Goal: Task Accomplishment & Management: Complete application form

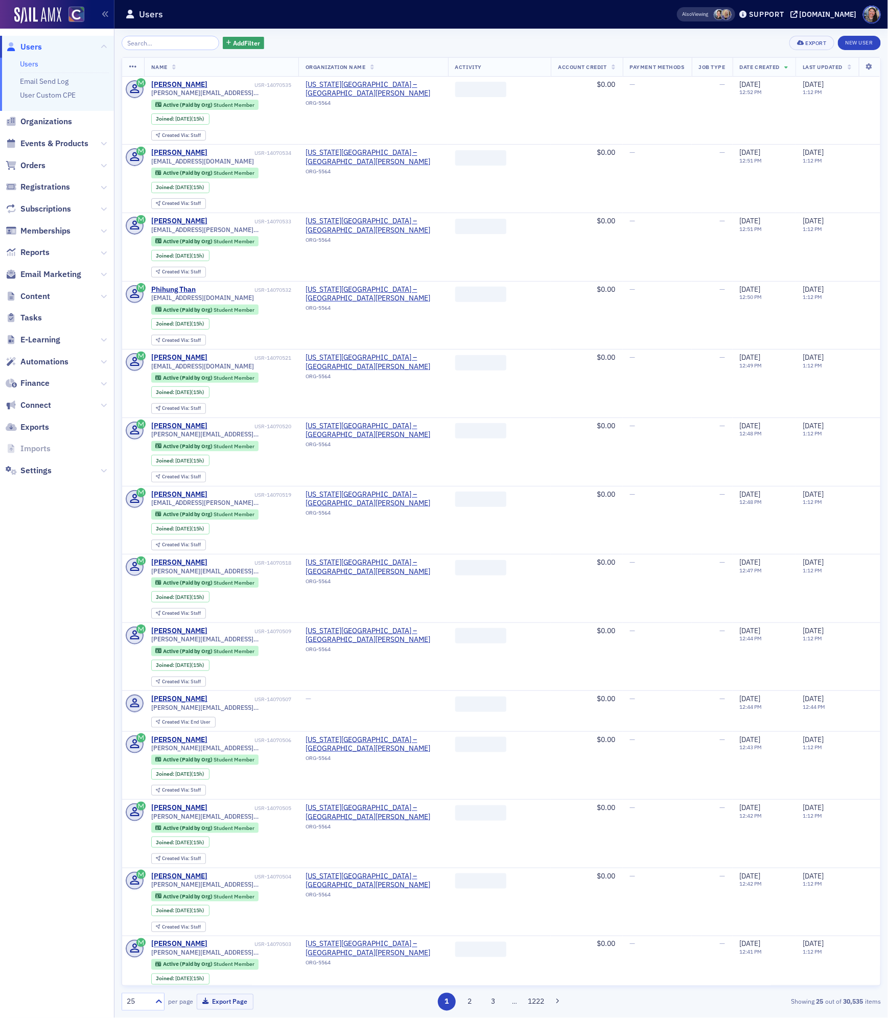
click at [36, 63] on link "Users" at bounding box center [29, 63] width 18 height 9
click at [162, 45] on input "search" at bounding box center [171, 43] width 98 height 14
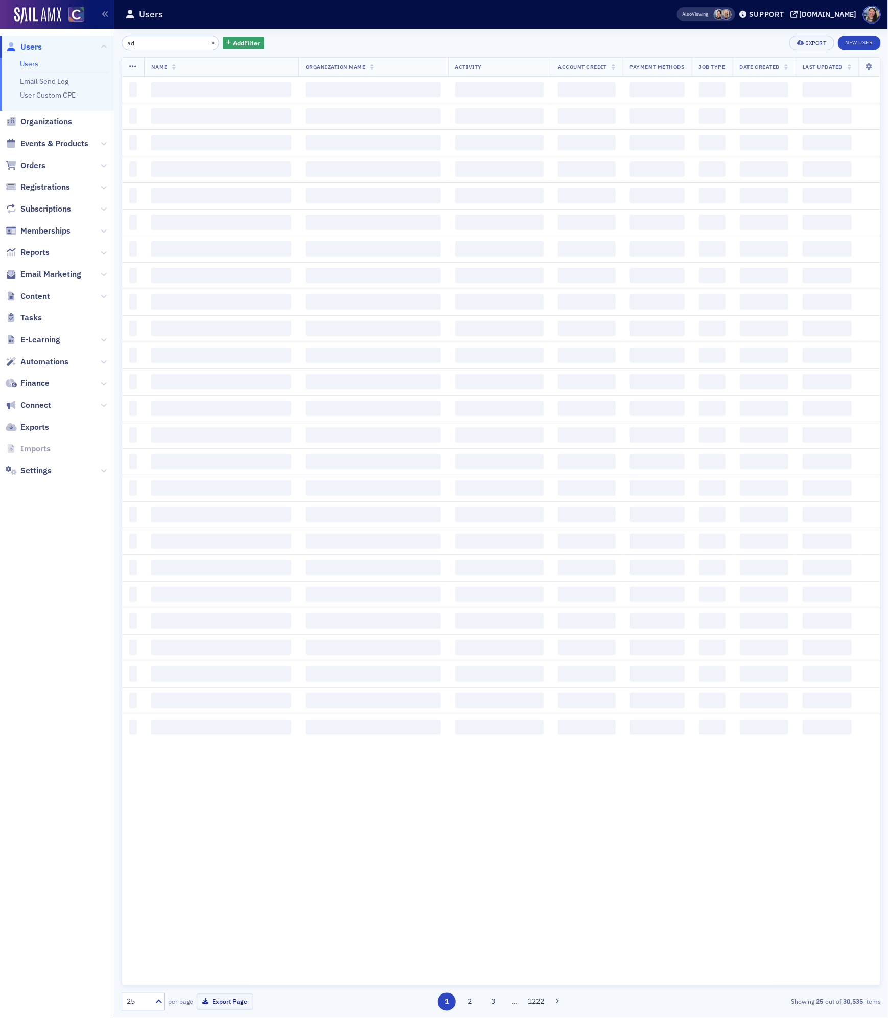
type input "a"
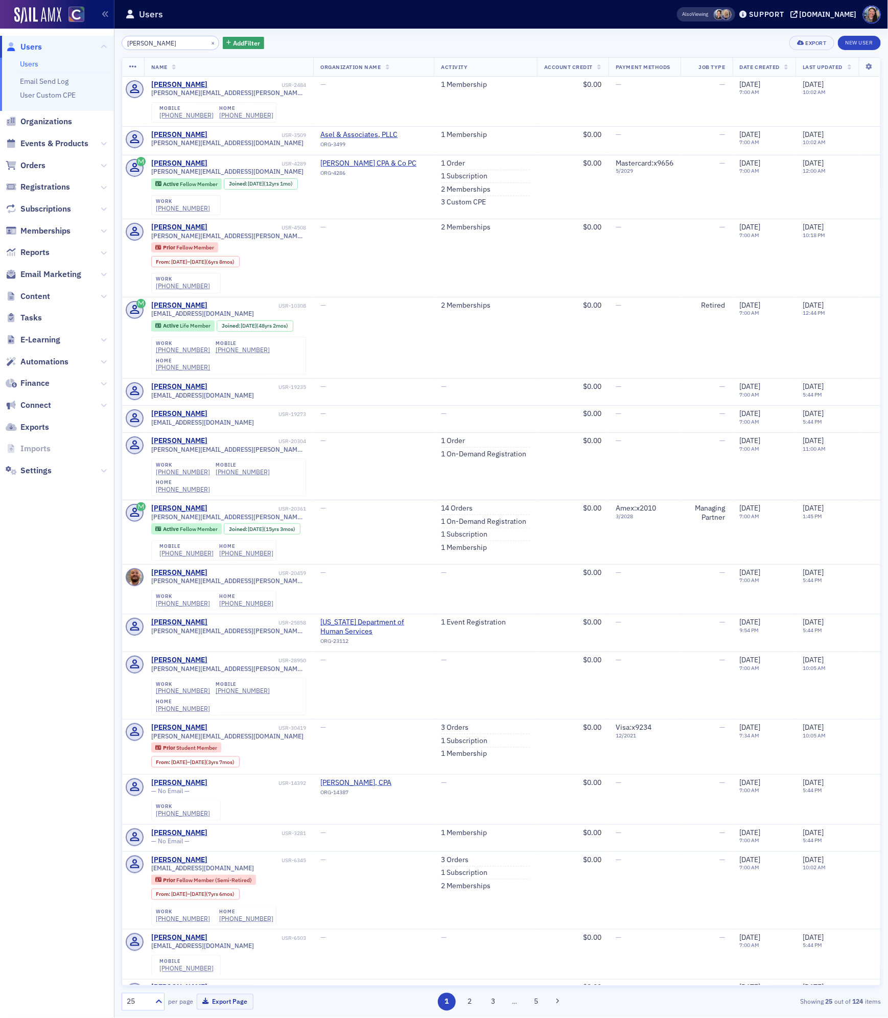
type input "[PERSON_NAME]"
click at [27, 59] on link "Users" at bounding box center [29, 63] width 18 height 9
click at [209, 42] on button "×" at bounding box center [213, 42] width 9 height 9
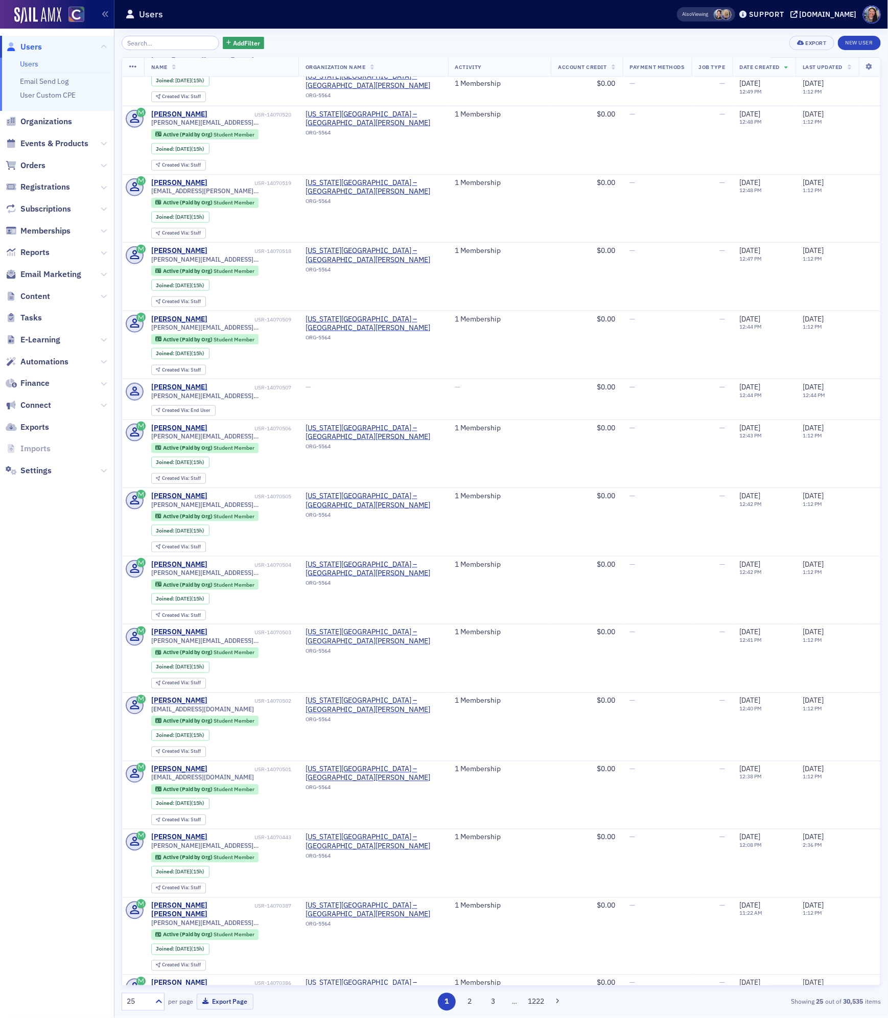
scroll to position [315, 0]
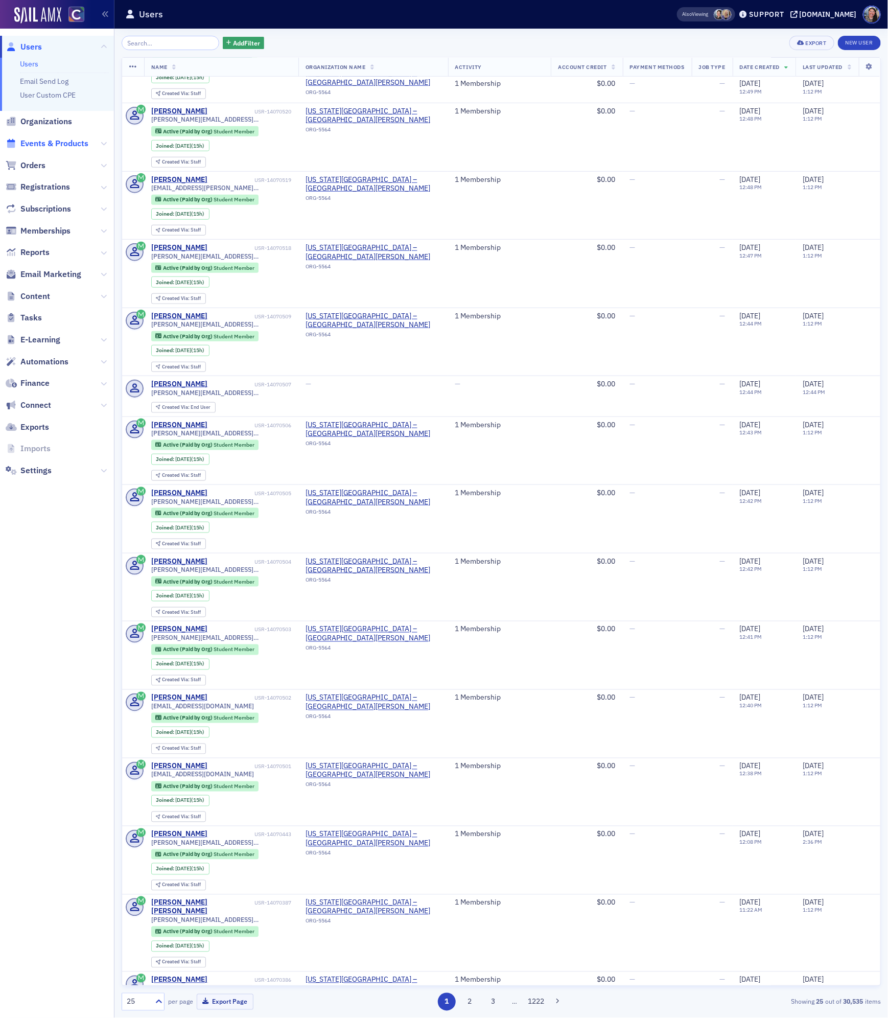
click at [48, 148] on span "Events & Products" at bounding box center [54, 143] width 68 height 11
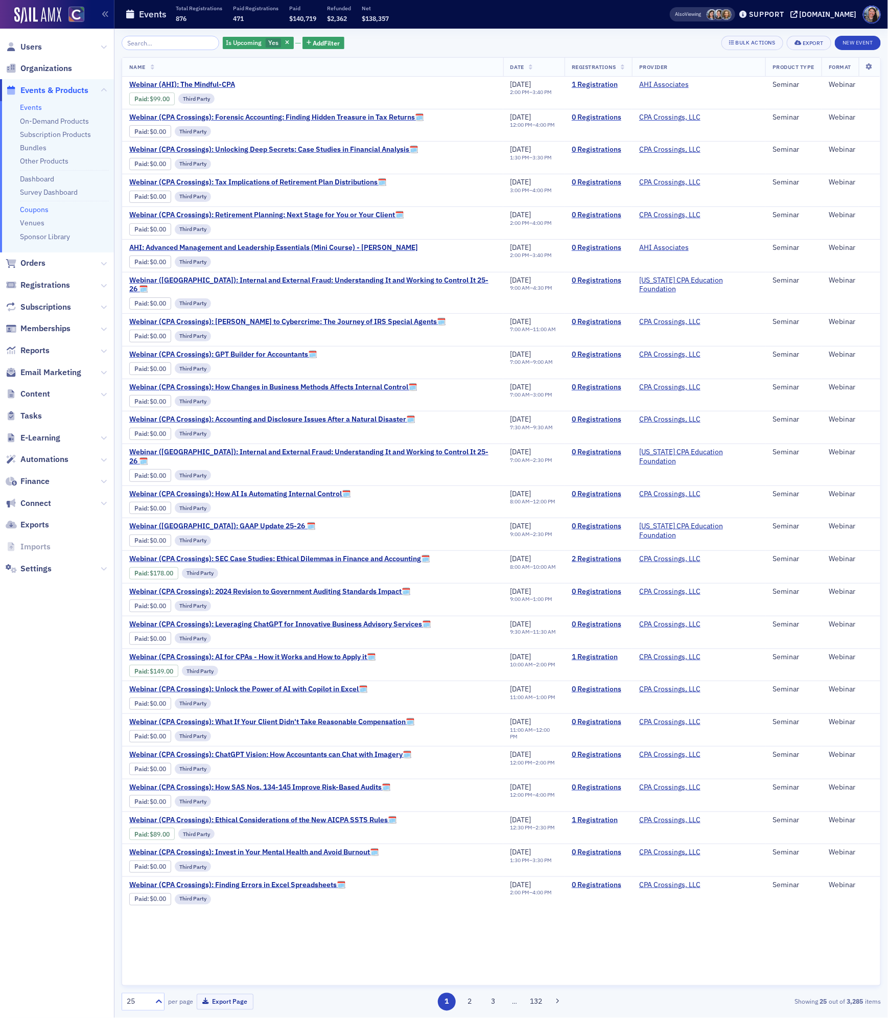
click at [32, 209] on link "Coupons" at bounding box center [34, 209] width 29 height 9
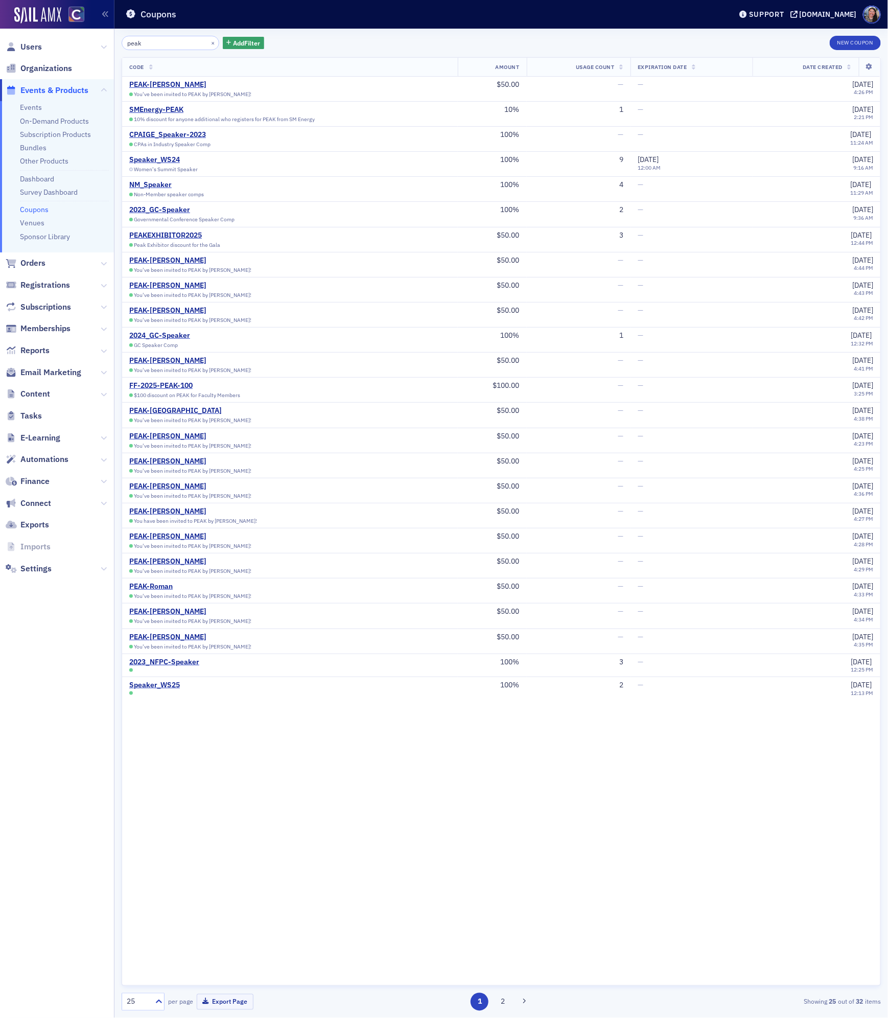
type input "peak"
click at [26, 105] on link "Events" at bounding box center [31, 107] width 22 height 9
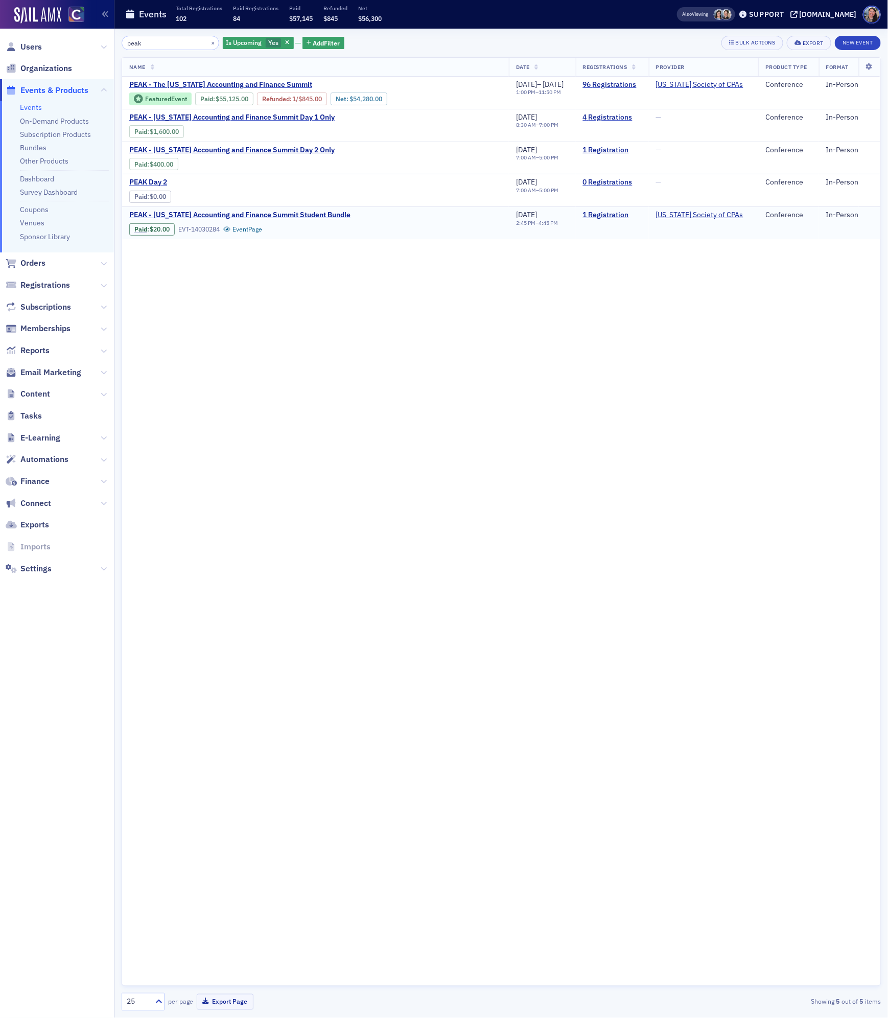
type input "peak"
click at [241, 218] on span "PEAK - [US_STATE] Accounting and Finance Summit Student Bundle" at bounding box center [239, 215] width 221 height 9
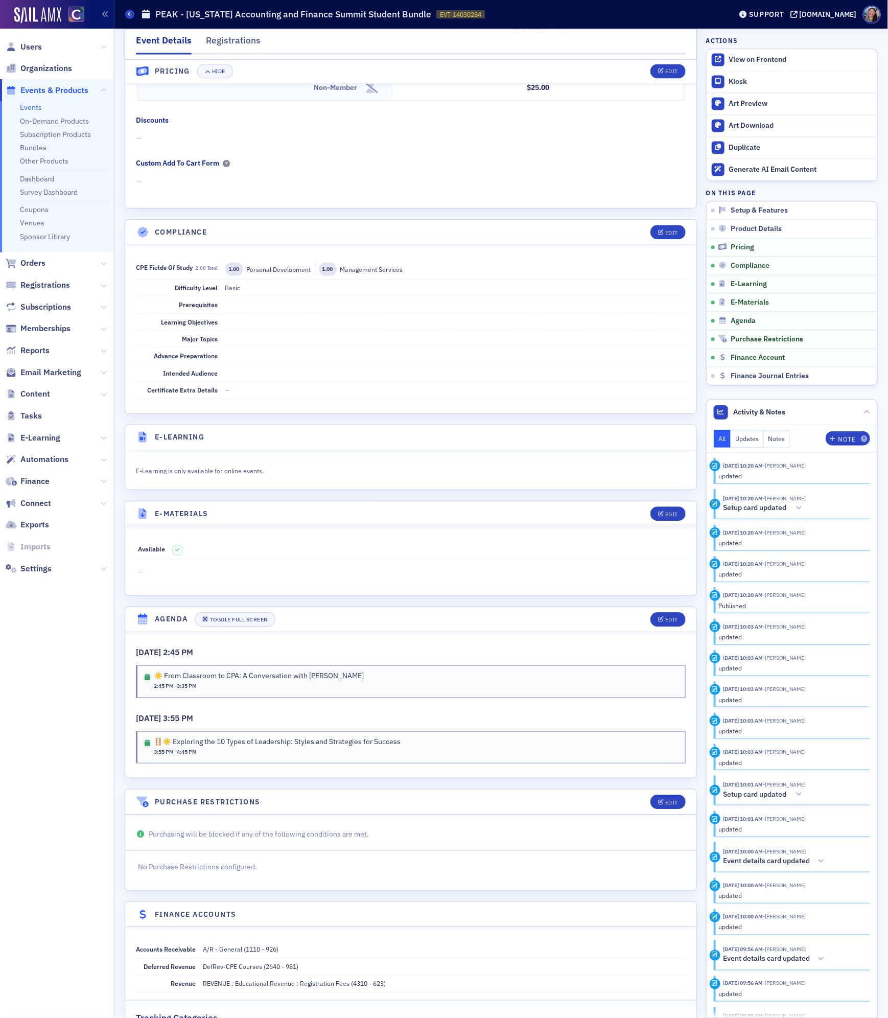
scroll to position [996, 0]
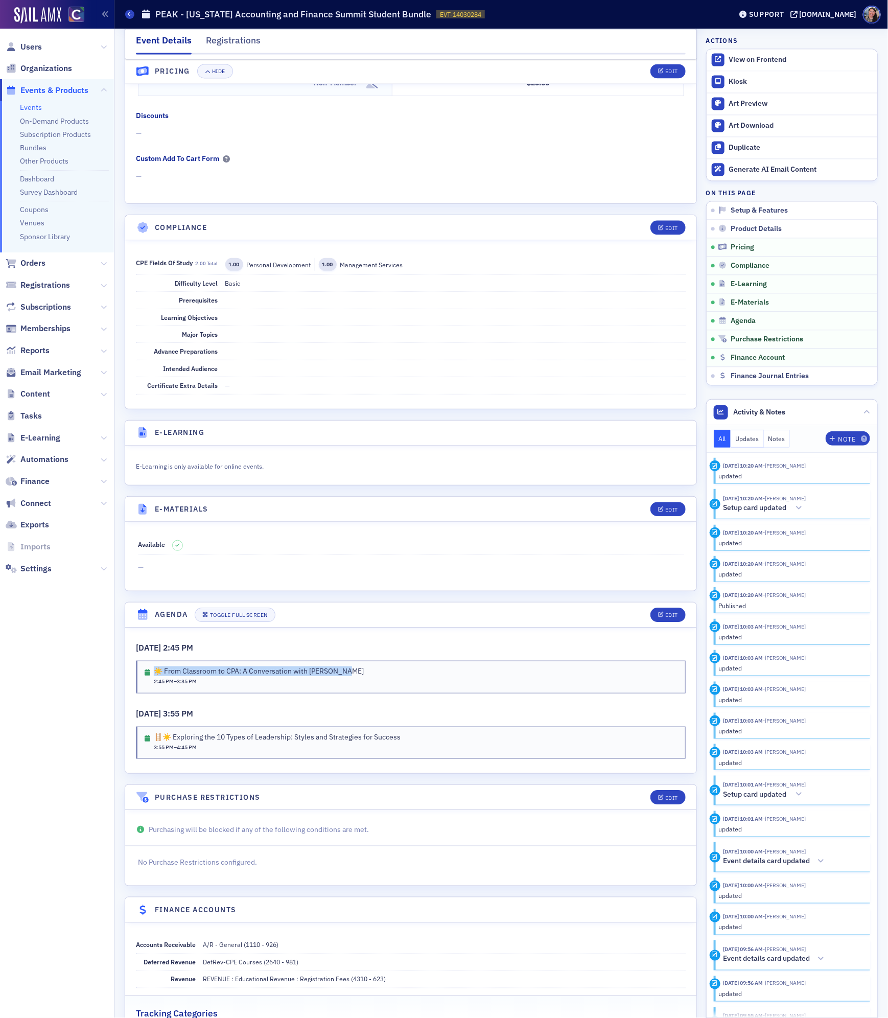
drag, startPoint x: 350, startPoint y: 685, endPoint x: 156, endPoint y: 685, distance: 193.7
click at [156, 685] on div "☀️ From Classroom to CPA: A Conversation with [PERSON_NAME] 2:45 PM – 3:35 PM" at bounding box center [412, 676] width 534 height 19
copy div "☀️ From Classroom to CPA: A Conversation with [PERSON_NAME]"
click at [819, 36] on div "Actions View on Frontend Kiosk Art Preview Art Download Duplicate Generate AI E…" at bounding box center [792, 211] width 172 height 350
click at [833, 15] on div "[DOMAIN_NAME]" at bounding box center [828, 14] width 57 height 9
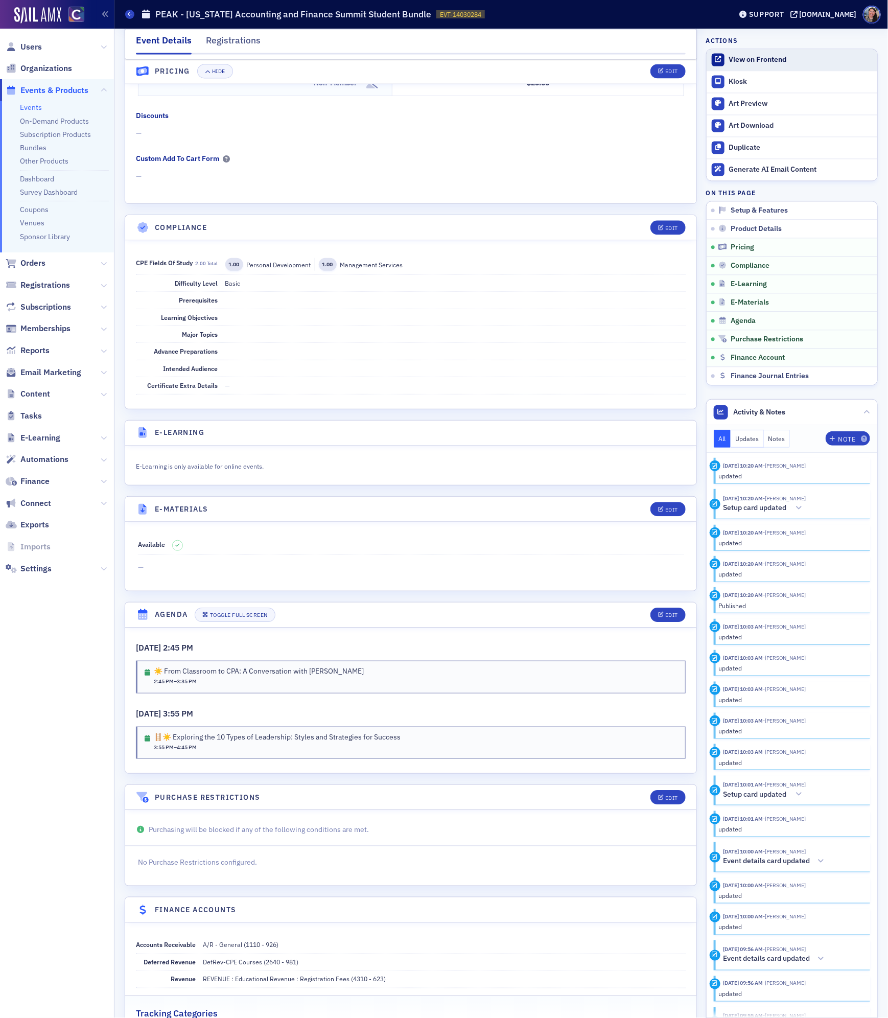
click at [749, 60] on div "View on Frontend" at bounding box center [800, 59] width 143 height 9
click at [31, 50] on span "Users" at bounding box center [30, 46] width 21 height 11
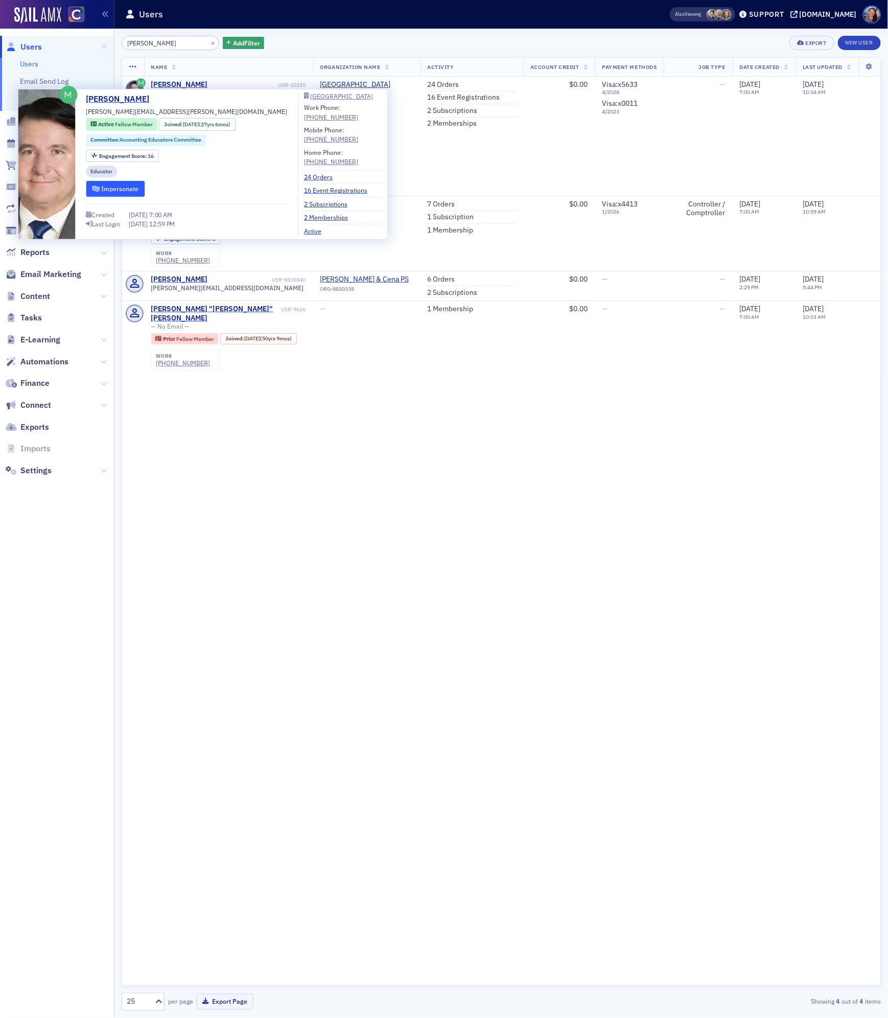
type input "[PERSON_NAME]"
click at [113, 190] on button "Impersonate" at bounding box center [115, 189] width 59 height 16
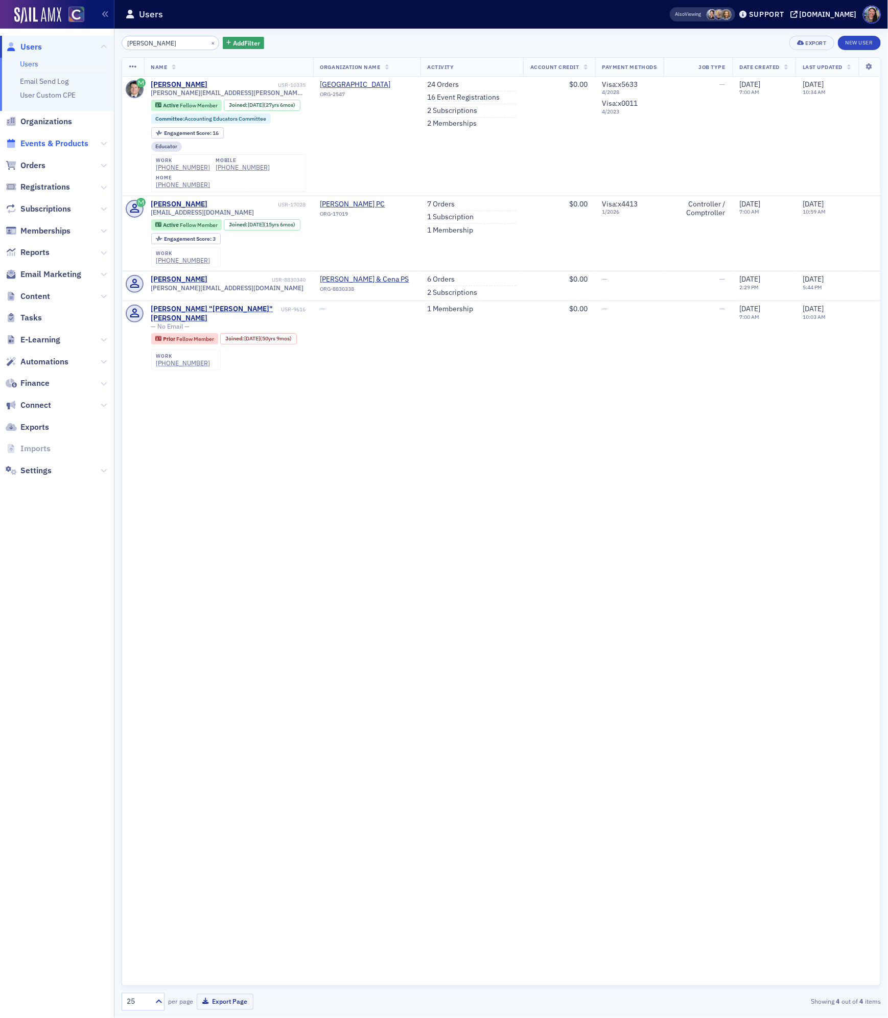
click at [48, 139] on span "Events & Products" at bounding box center [54, 143] width 68 height 11
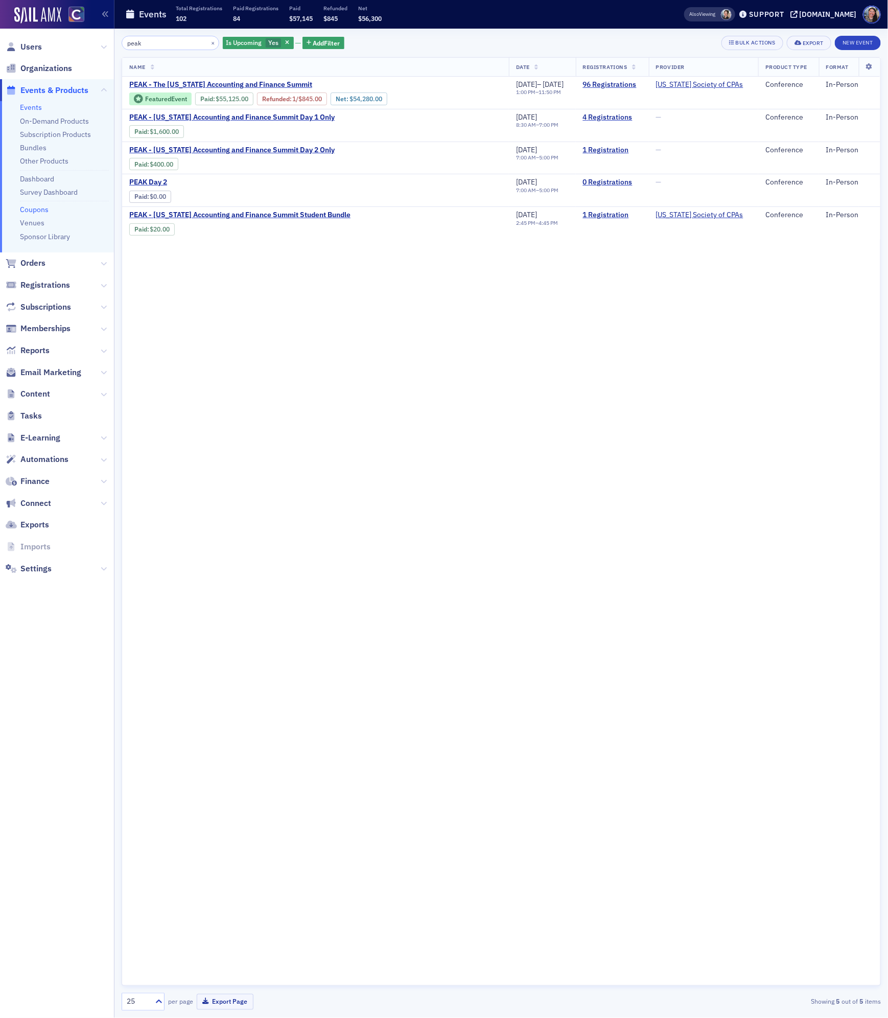
click at [34, 209] on link "Coupons" at bounding box center [34, 209] width 29 height 9
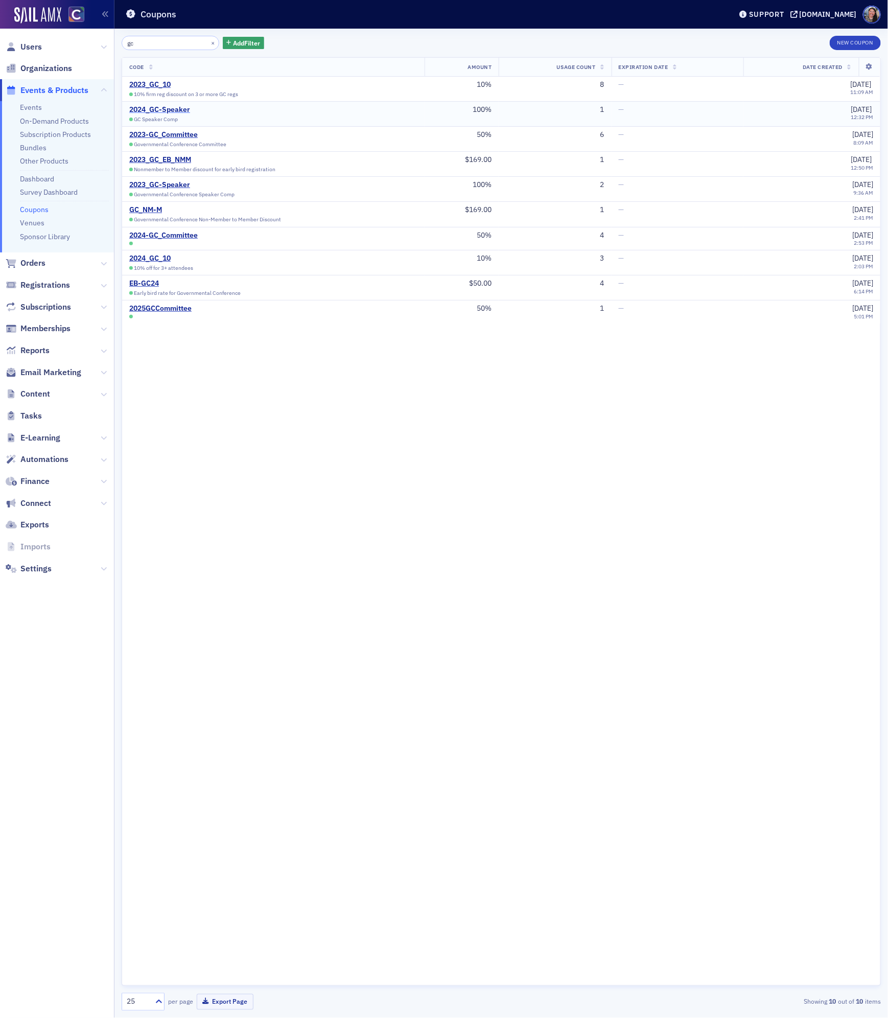
type input "gc"
click at [845, 36] on button "New Coupon" at bounding box center [855, 43] width 51 height 14
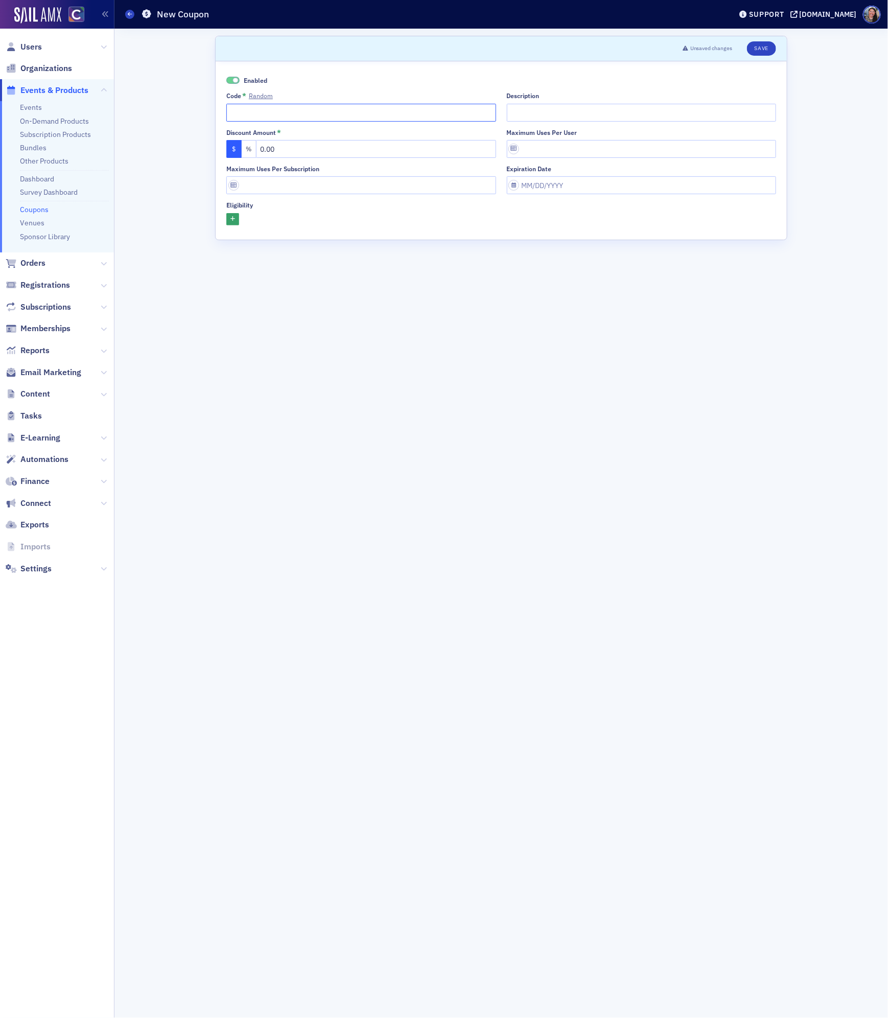
click at [300, 108] on input "Code * Random" at bounding box center [361, 113] width 270 height 18
paste input "2024_GC-Speaker"
type input "2025_GC-Speaker"
click at [253, 155] on button "%" at bounding box center [249, 149] width 15 height 18
click at [302, 148] on input "text" at bounding box center [376, 149] width 240 height 18
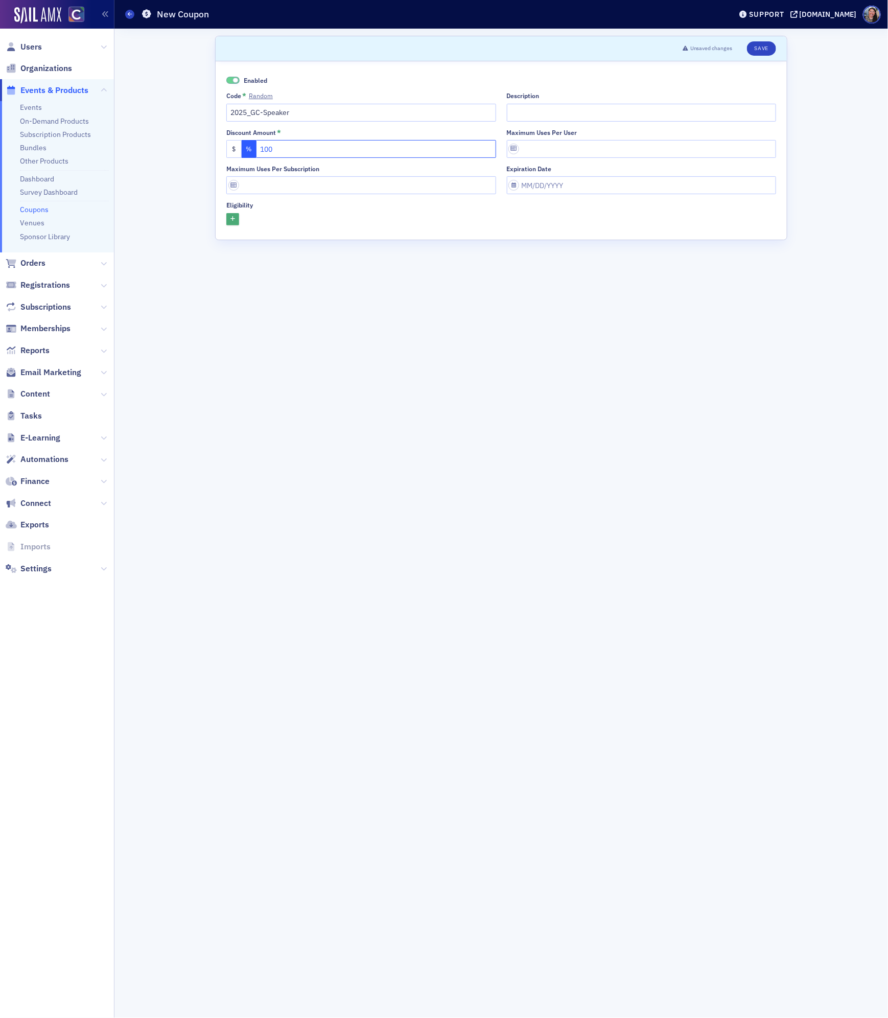
type input "100"
click at [227, 218] on button "button" at bounding box center [232, 219] width 13 height 13
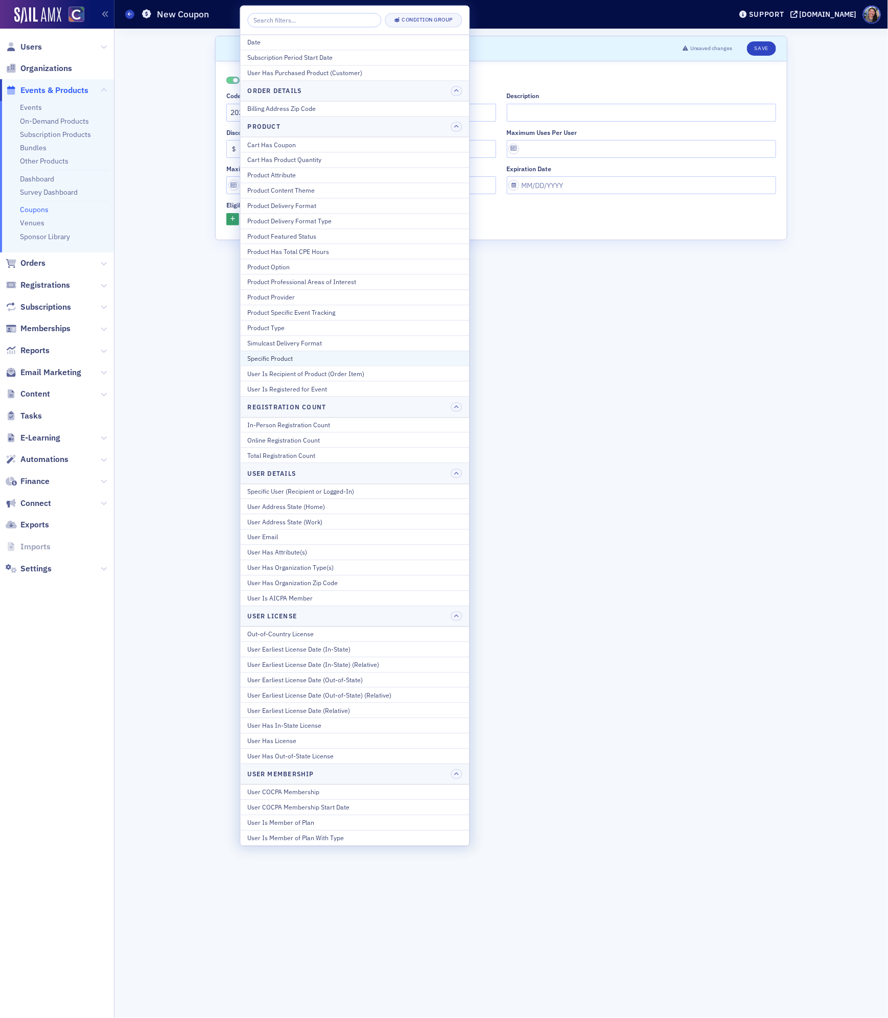
click at [286, 358] on button "Specific Product" at bounding box center [355, 358] width 229 height 15
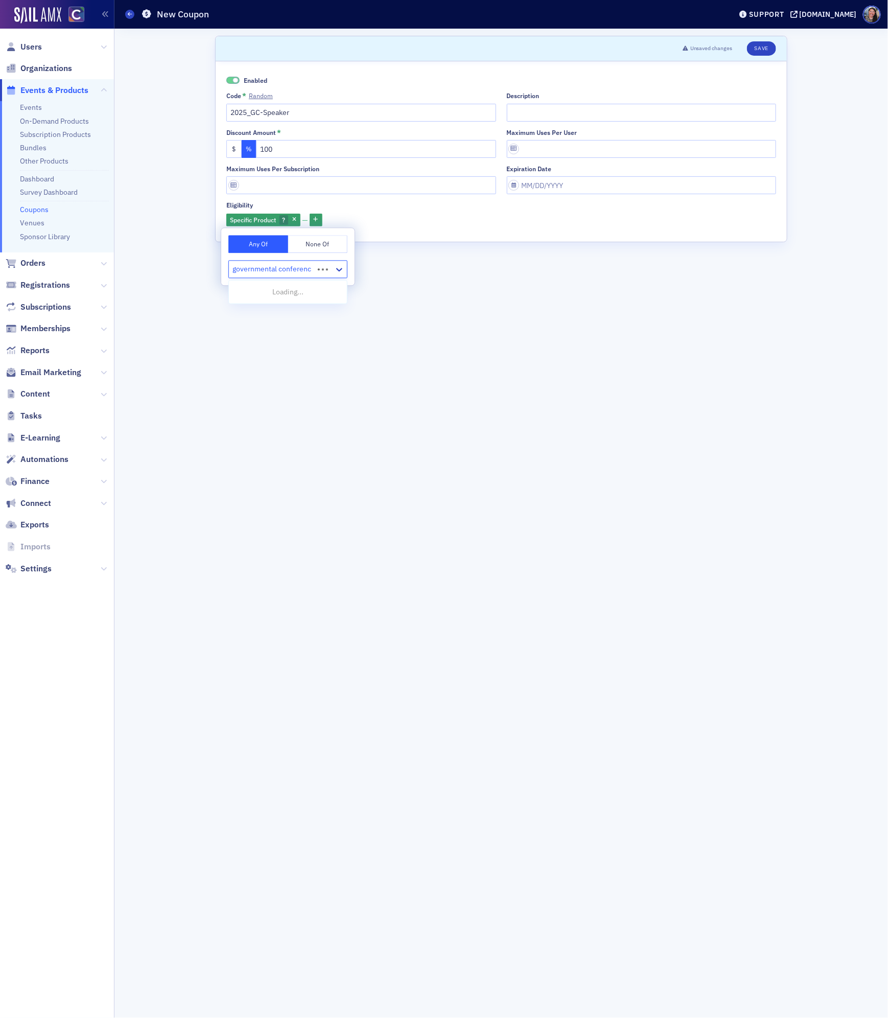
type input "governmental conference"
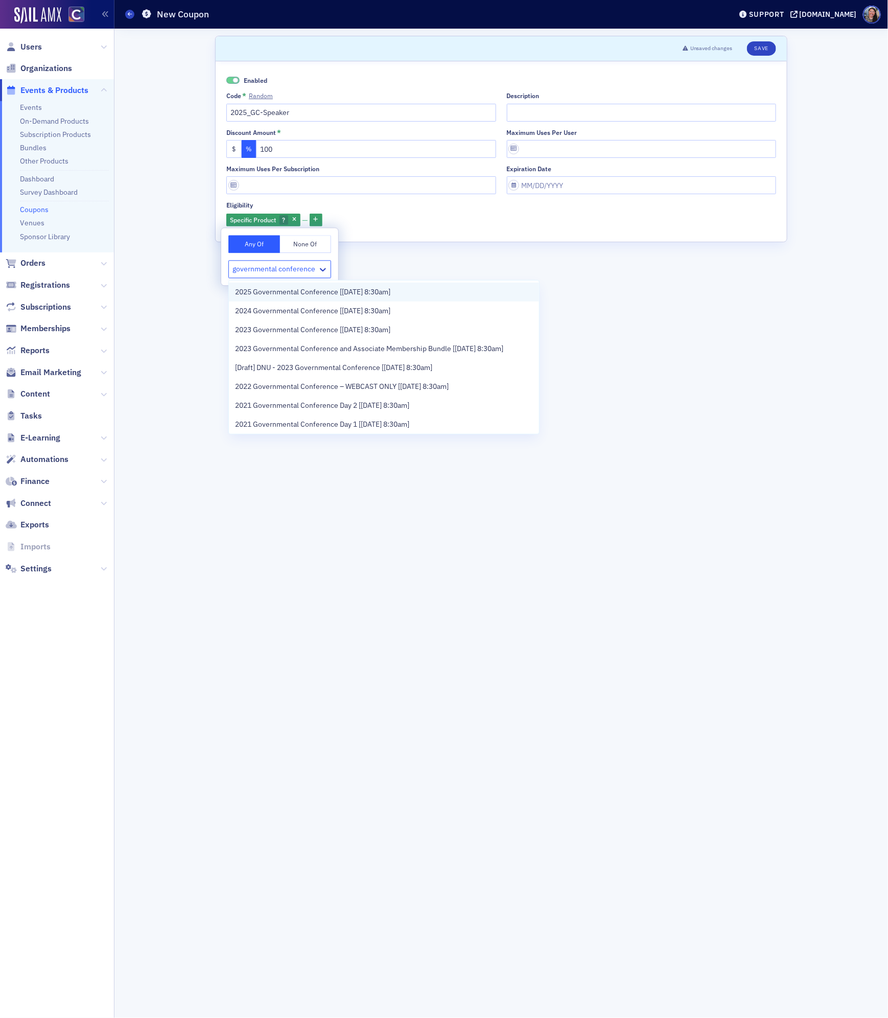
click at [351, 290] on span "2025 Governmental Conference [[DATE] 8:30am]" at bounding box center [312, 292] width 155 height 11
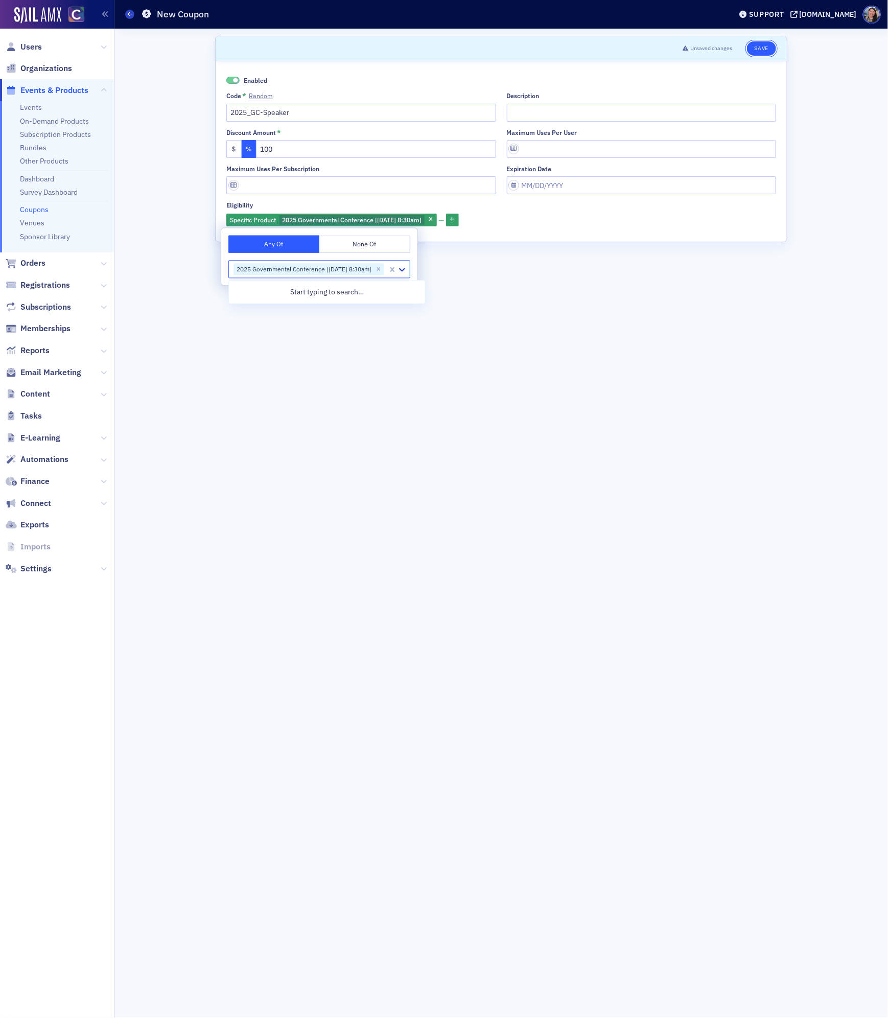
click at [764, 50] on button "Save" at bounding box center [761, 48] width 29 height 14
click at [295, 149] on input "100" at bounding box center [376, 149] width 240 height 18
click at [300, 156] on input "100" at bounding box center [376, 149] width 240 height 18
click at [763, 49] on button "Save" at bounding box center [761, 48] width 29 height 14
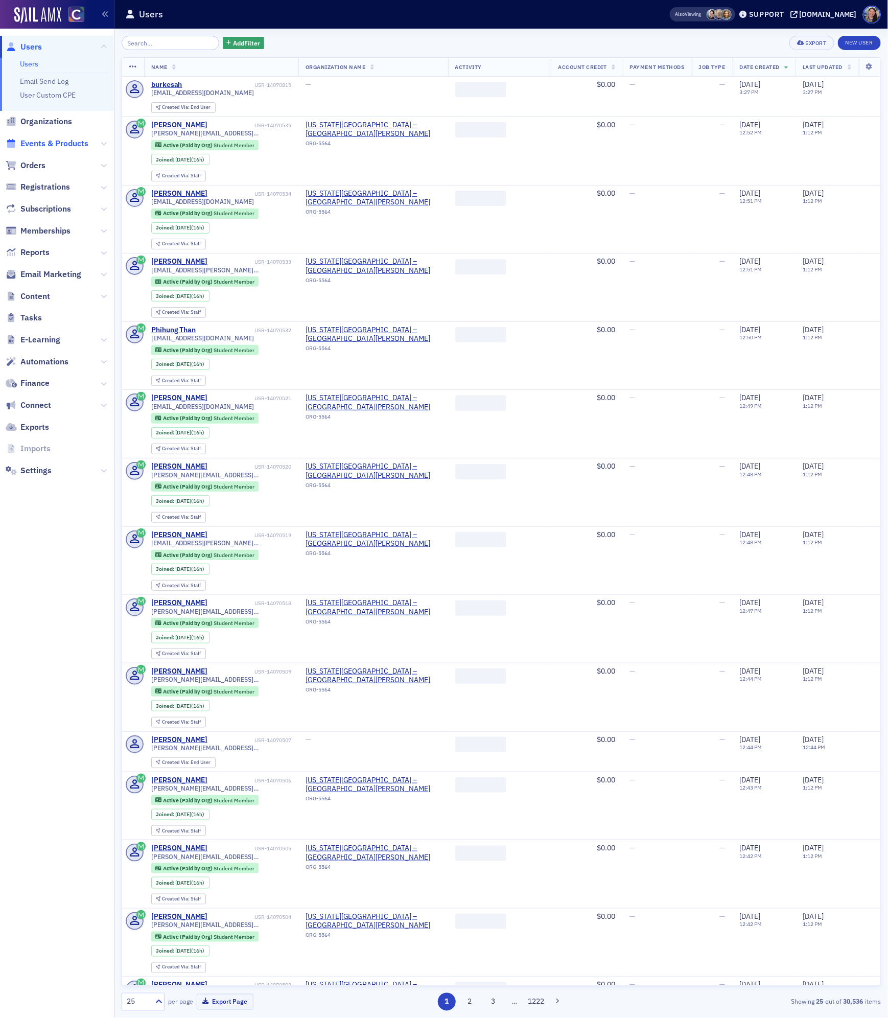
click at [56, 144] on span "Events & Products" at bounding box center [54, 143] width 68 height 11
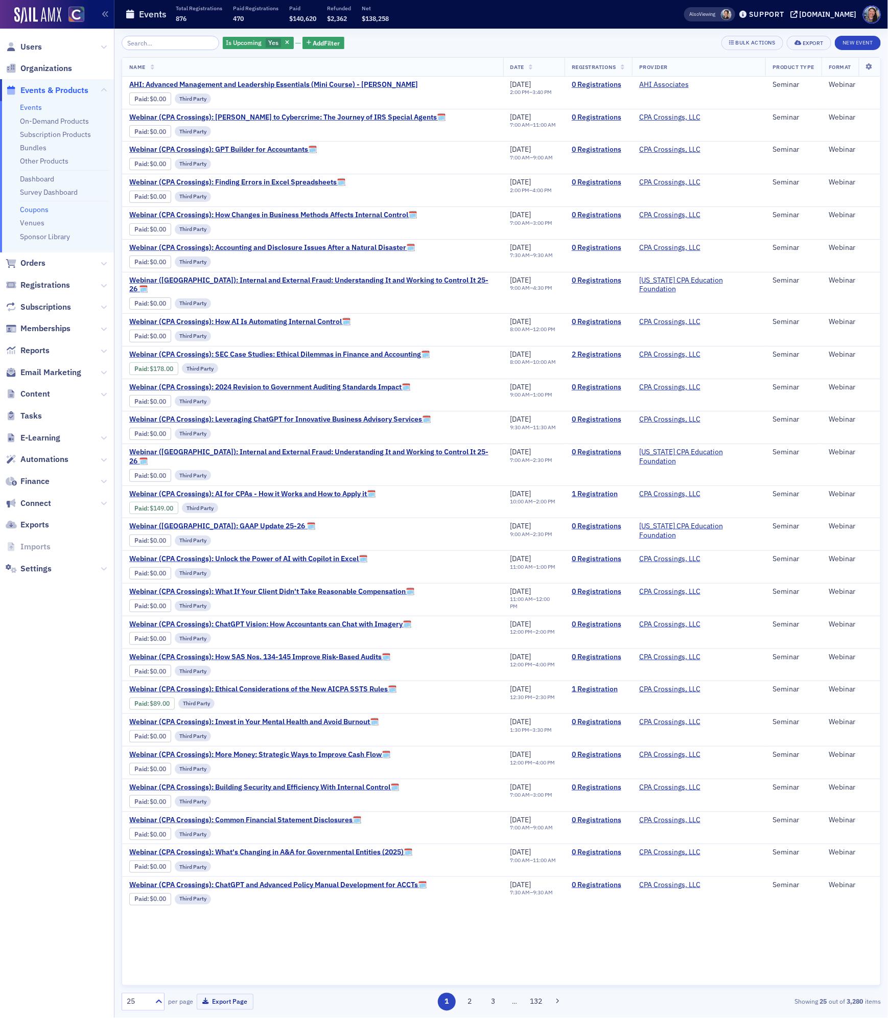
click at [40, 207] on link "Coupons" at bounding box center [34, 209] width 29 height 9
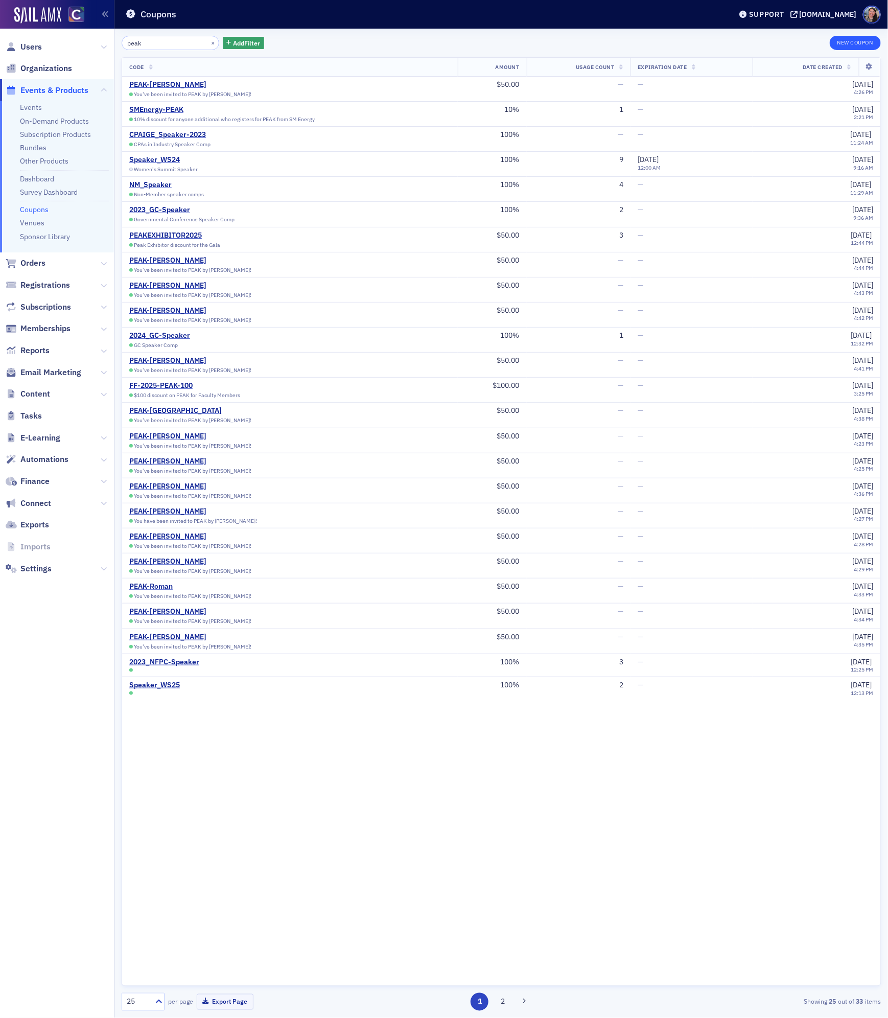
type input "peak"
click at [864, 43] on button "New Coupon" at bounding box center [855, 43] width 51 height 14
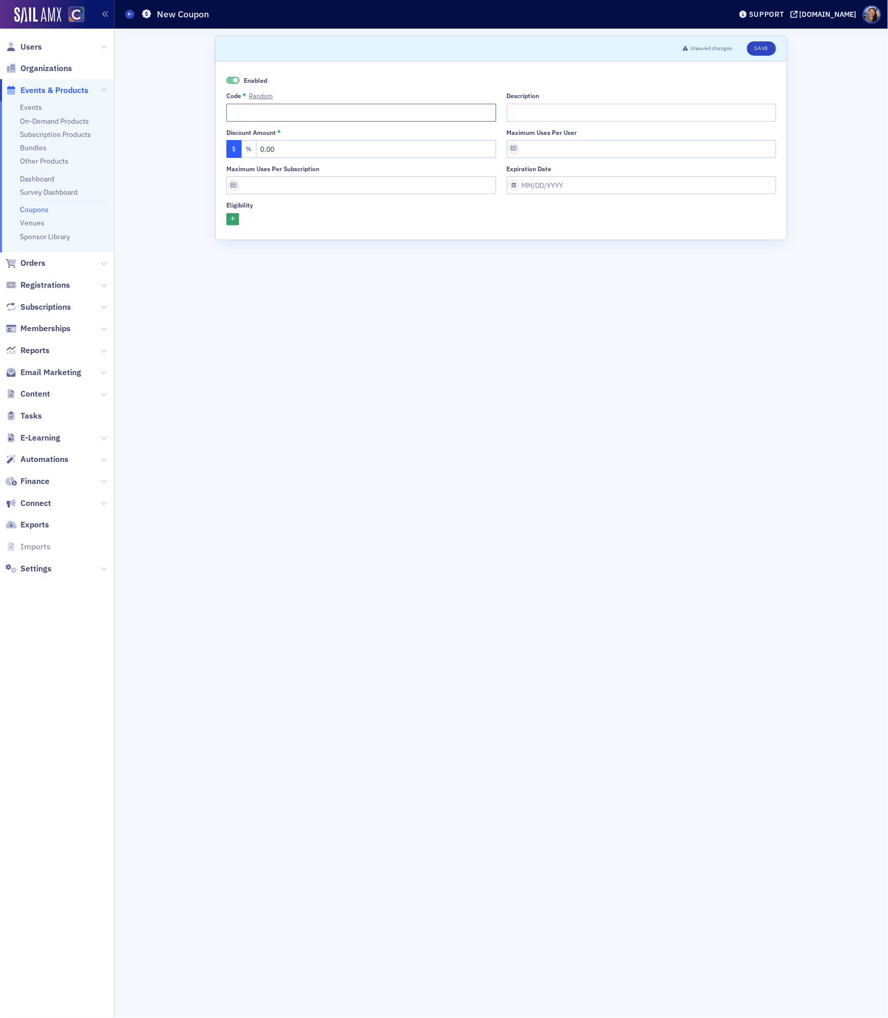
click at [285, 109] on input "Code * Random" at bounding box center [361, 113] width 270 height 18
type input "P"
type input "2025PEAK-Speaker"
click at [548, 110] on input "Description" at bounding box center [642, 113] width 270 height 18
type input "30% speaker discount"
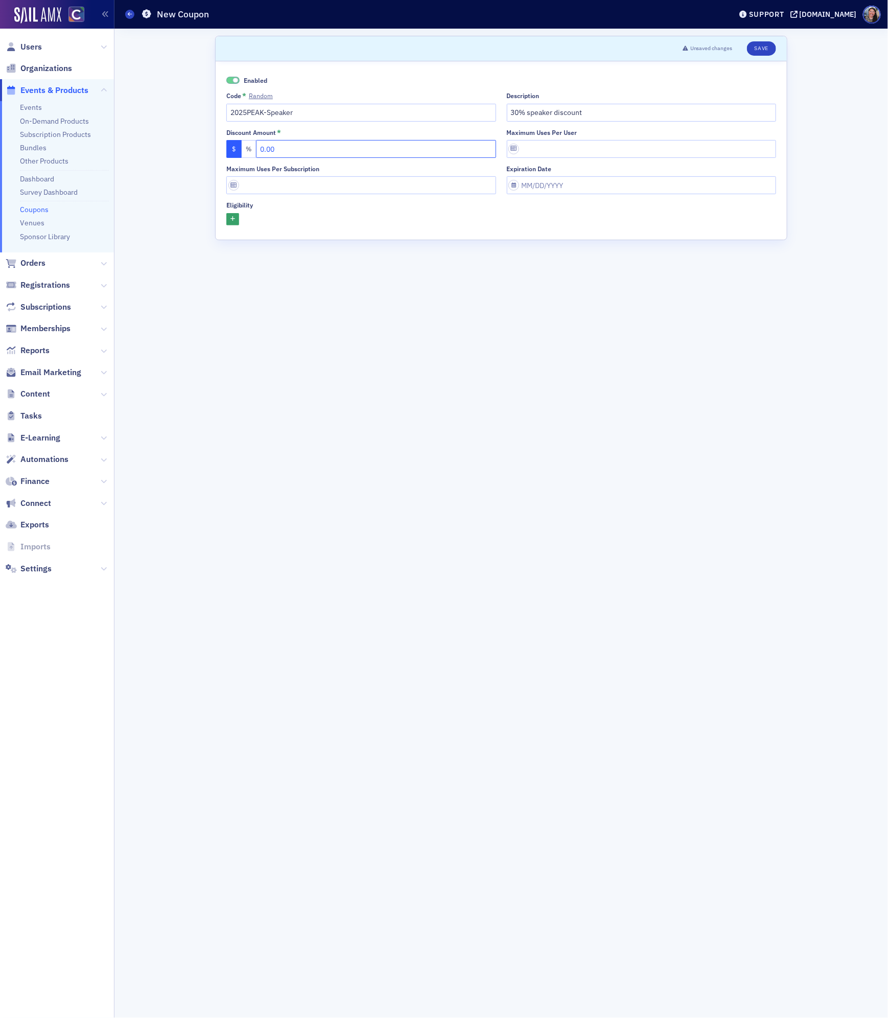
click at [422, 143] on input "0.00" at bounding box center [376, 149] width 240 height 18
click at [254, 148] on button "%" at bounding box center [249, 149] width 15 height 18
click at [288, 149] on input "text" at bounding box center [376, 149] width 240 height 18
type input "30"
click at [561, 285] on form "Scroll to Unsaved changes Save Enabled Code * Random 2025PEAK-Speaker Descripti…" at bounding box center [501, 523] width 572 height 975
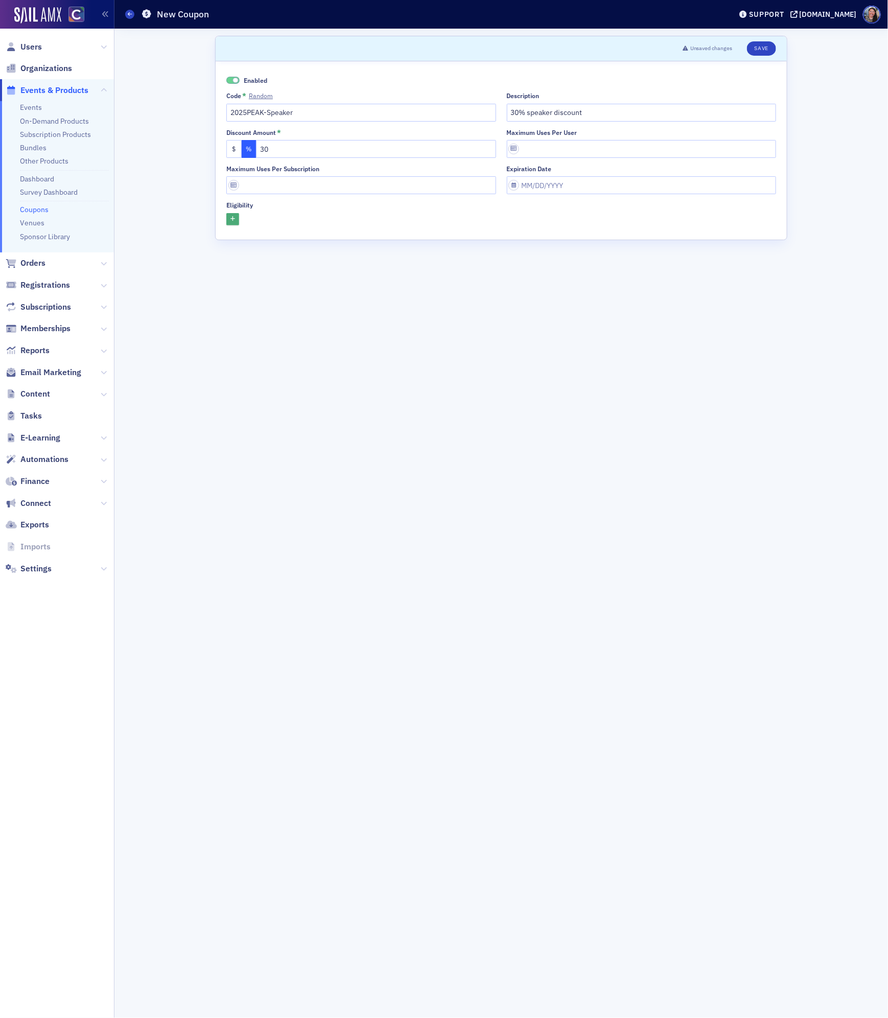
click at [234, 220] on icon "button" at bounding box center [233, 220] width 5 height 6
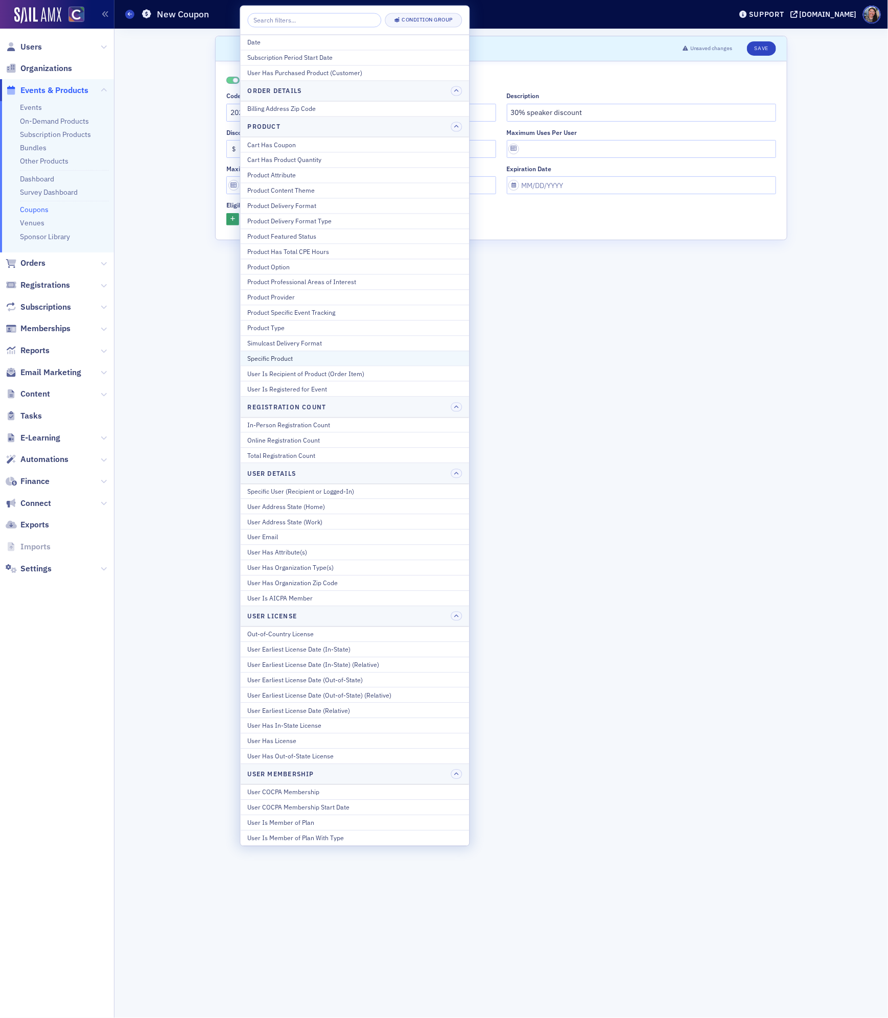
click at [282, 359] on button "Specific Product" at bounding box center [355, 358] width 229 height 15
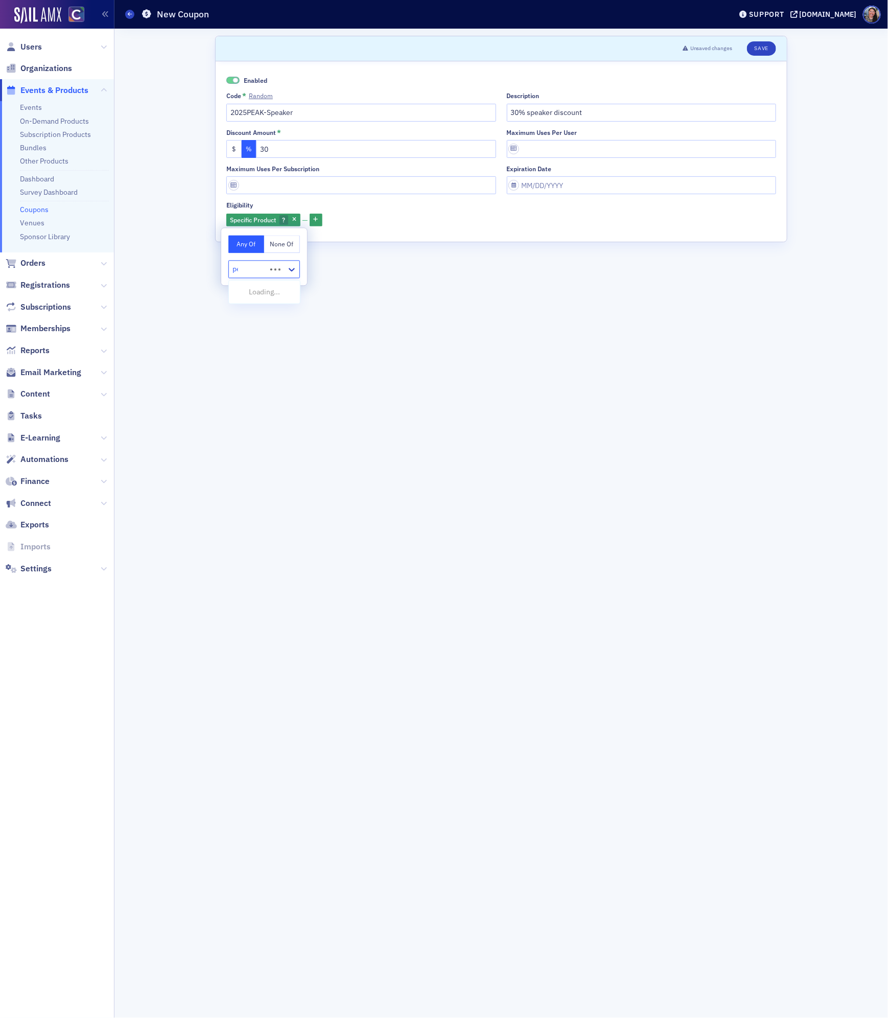
type input "peak"
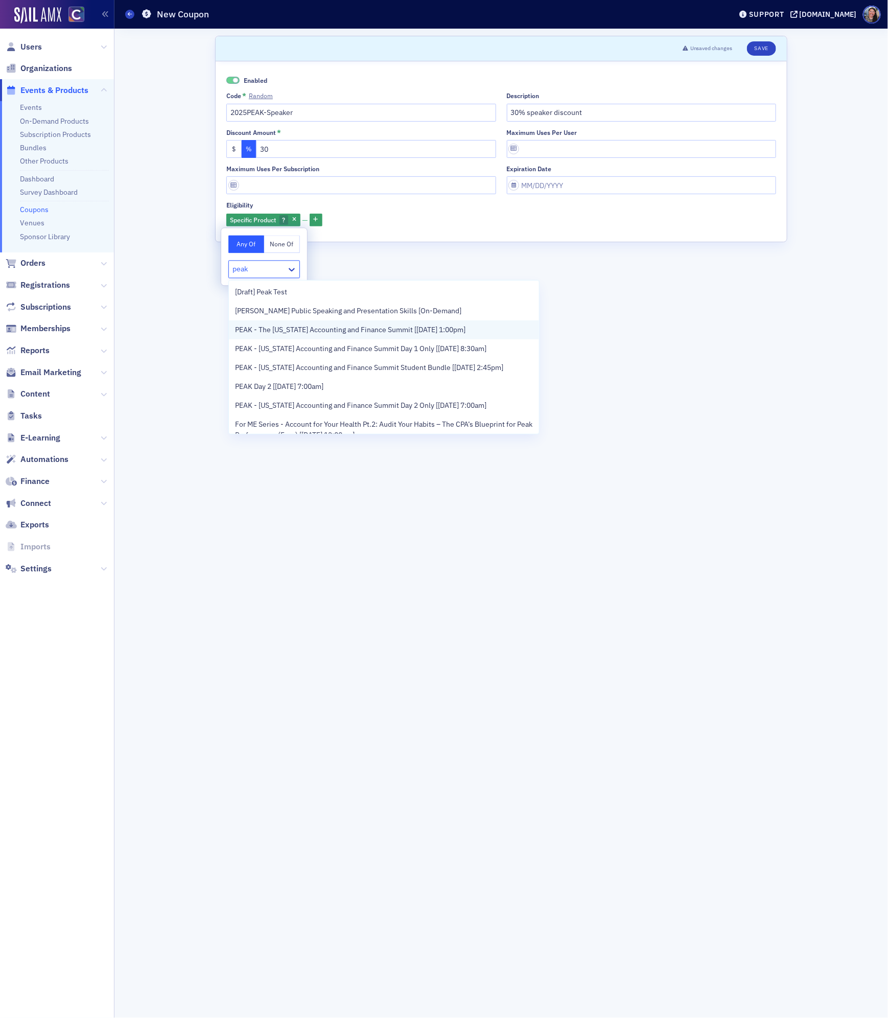
click at [280, 327] on span "PEAK - The Colorado Accounting and Finance Summit [11/11/2025 1:00pm]" at bounding box center [350, 330] width 231 height 11
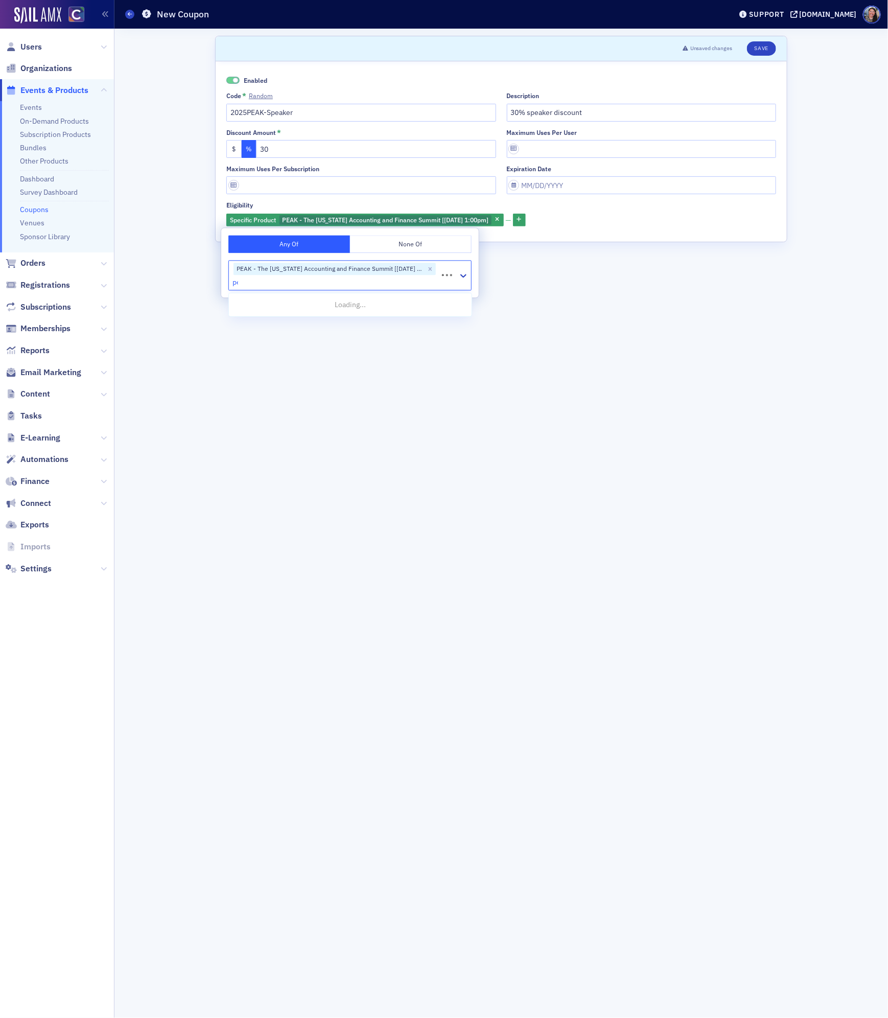
type input "peak"
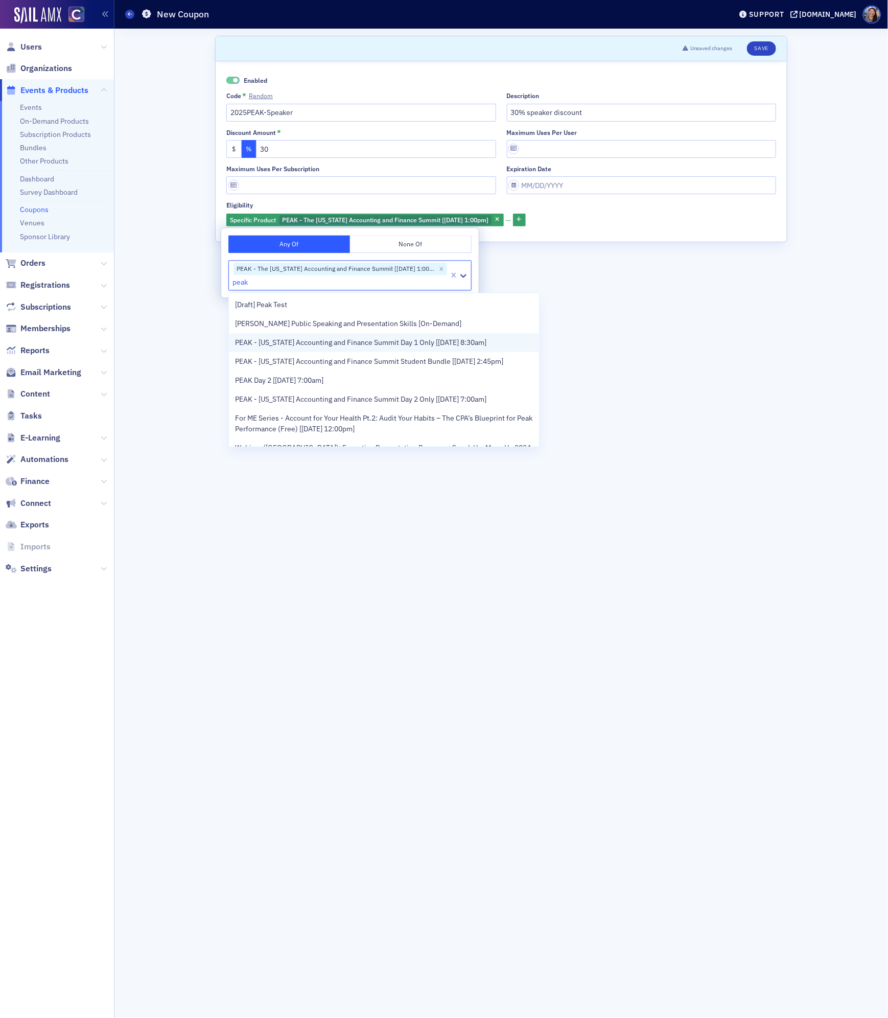
click at [285, 335] on div "PEAK - Colorado Accounting and Finance Summit Day 1 Only [11/12/2025 8:30am]" at bounding box center [384, 342] width 310 height 19
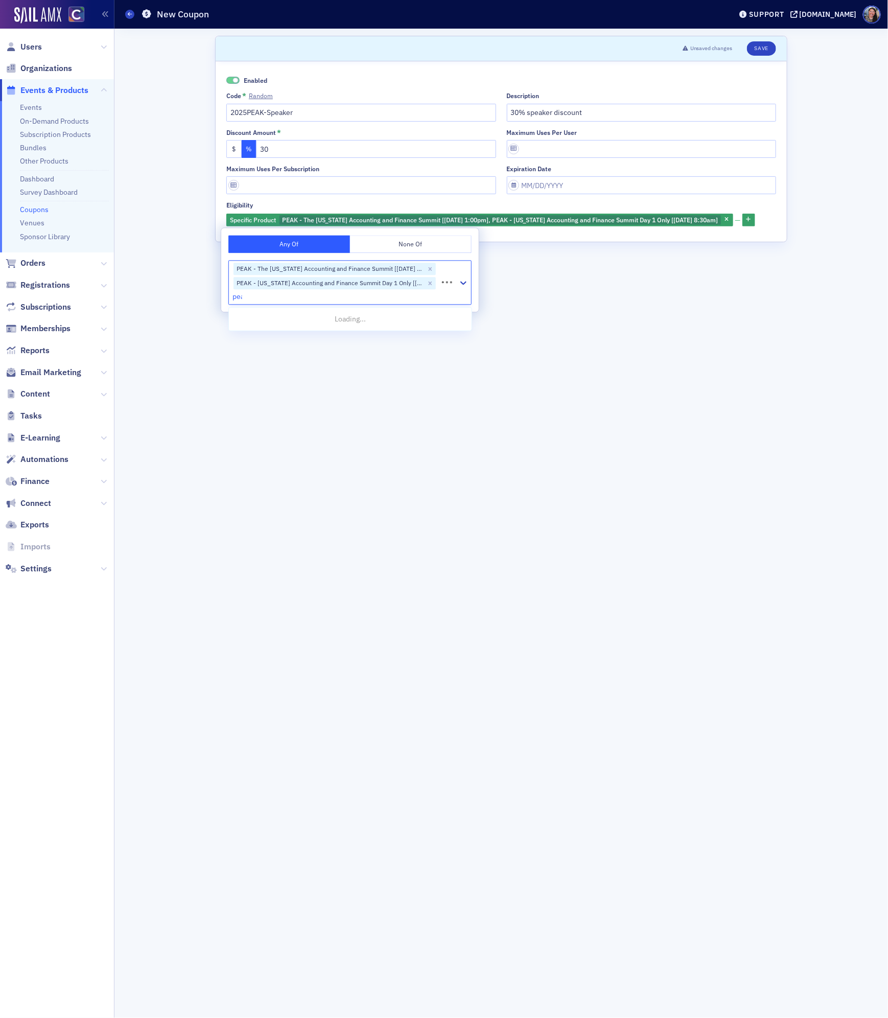
type input "peak"
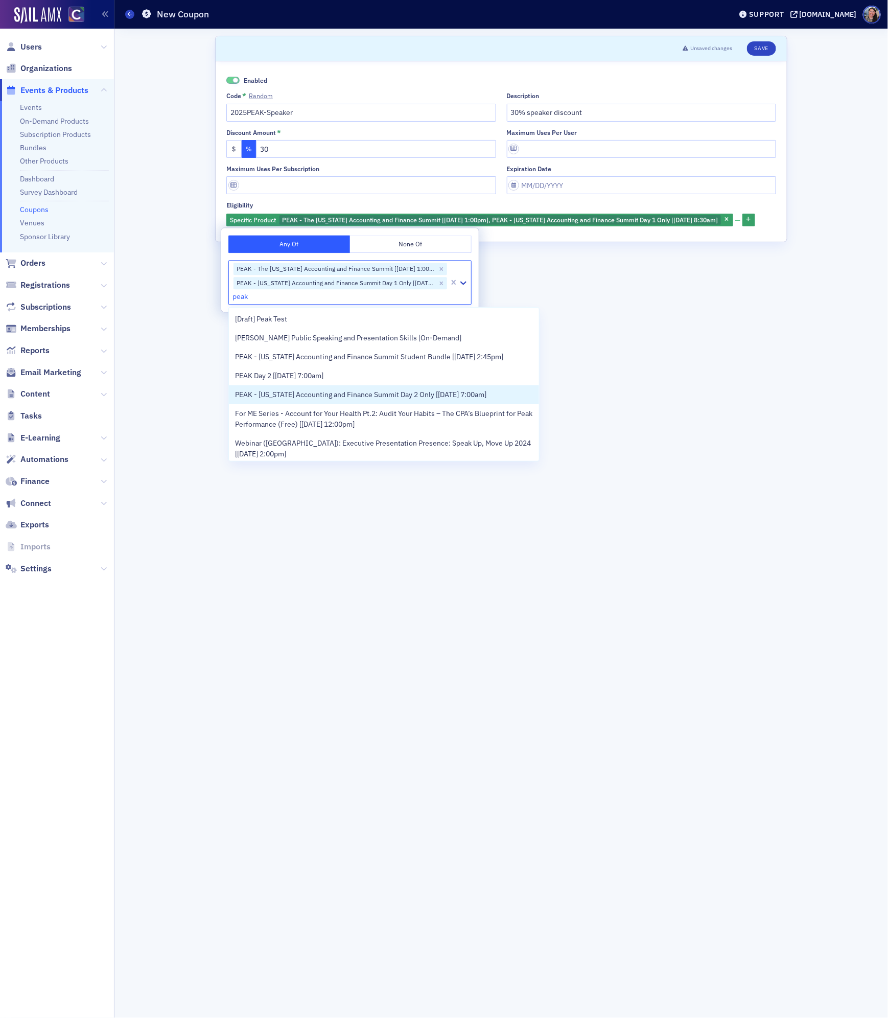
click at [286, 392] on span "PEAK - Colorado Accounting and Finance Summit Day 2 Only [11/13/2025 7:00am]" at bounding box center [360, 394] width 251 height 11
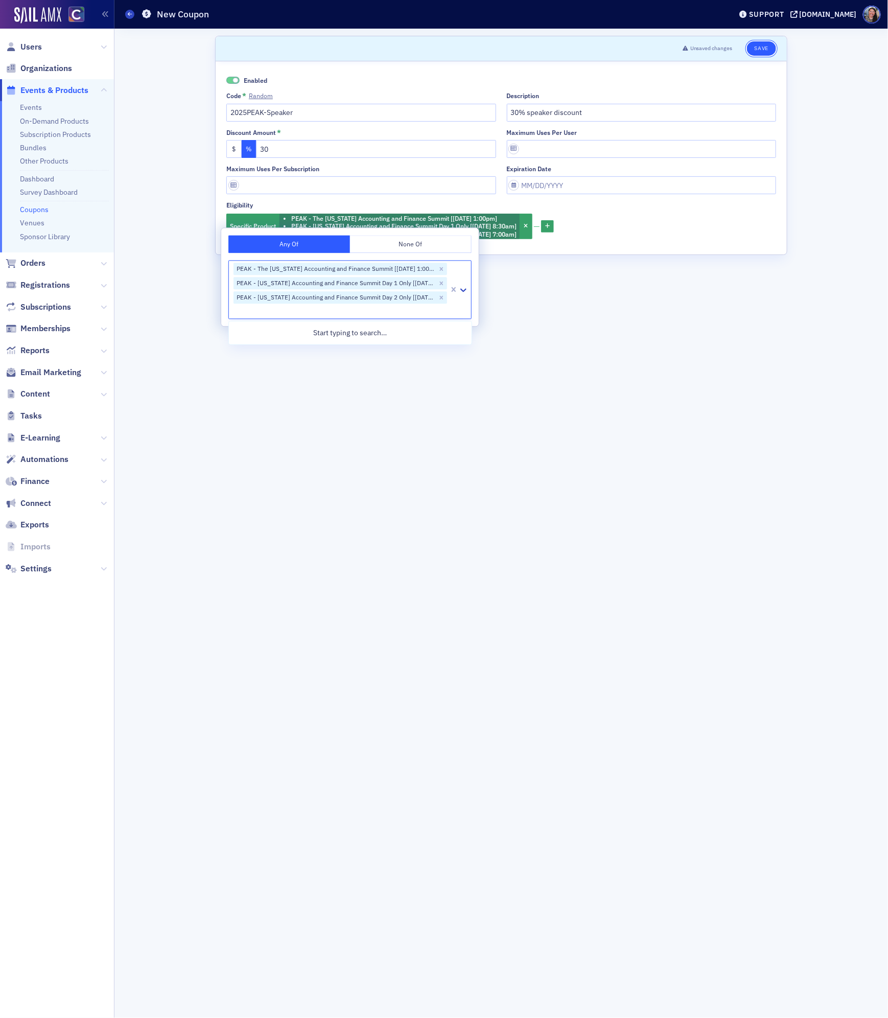
click at [765, 51] on button "Save" at bounding box center [761, 48] width 29 height 14
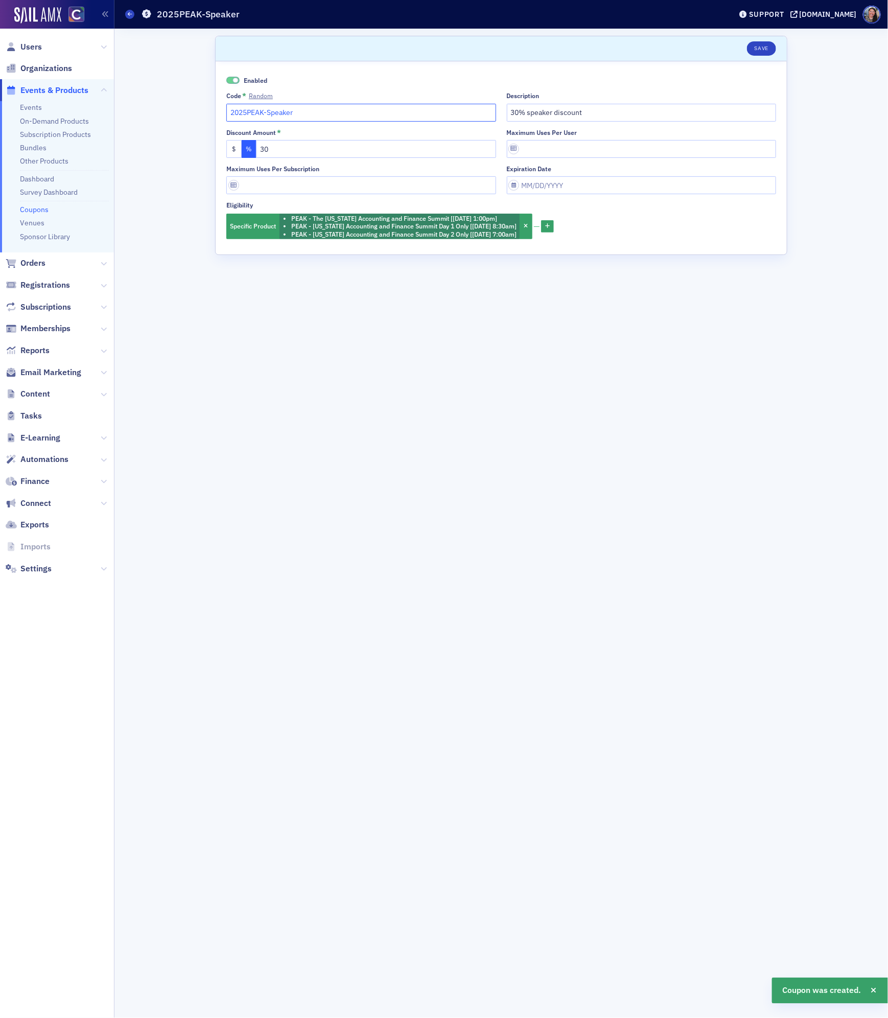
click at [392, 119] on input "2025PEAK-Speaker" at bounding box center [361, 113] width 270 height 18
click at [392, 116] on input "2025PEAK-Speaker" at bounding box center [361, 113] width 270 height 18
click at [765, 49] on button "Save" at bounding box center [761, 48] width 29 height 14
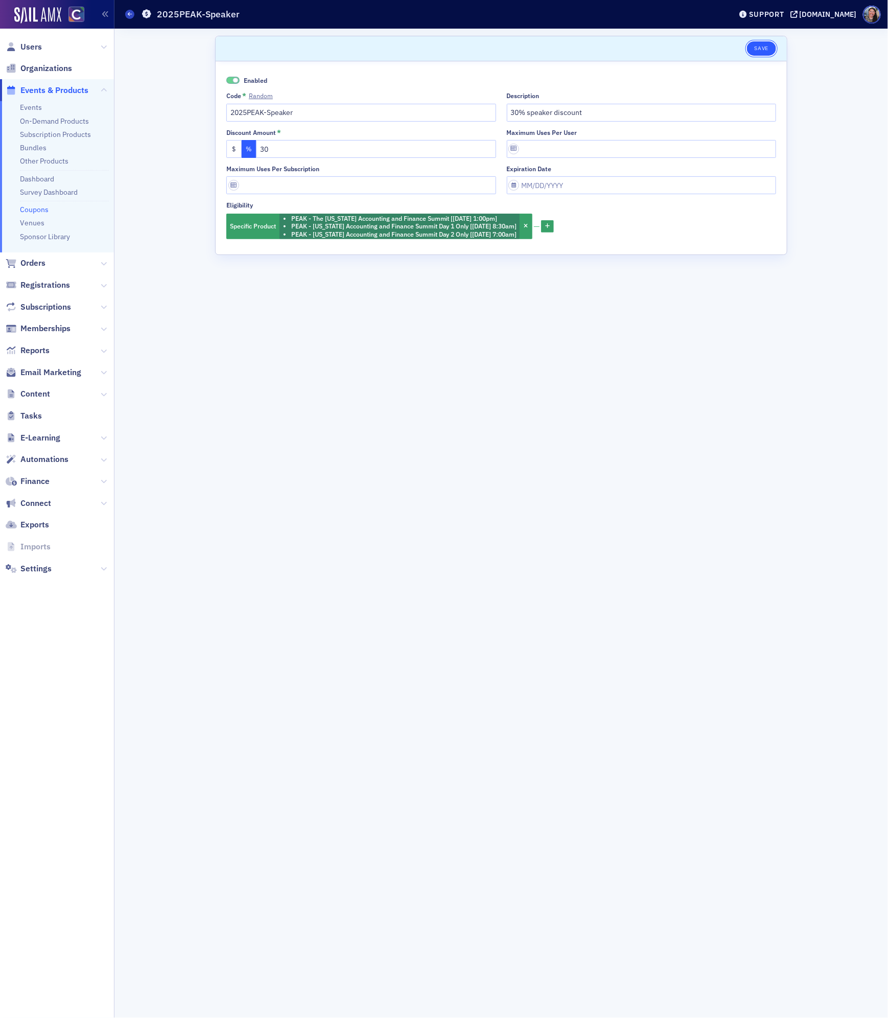
click at [763, 49] on button "Save" at bounding box center [761, 48] width 29 height 14
